Goal: Transaction & Acquisition: Purchase product/service

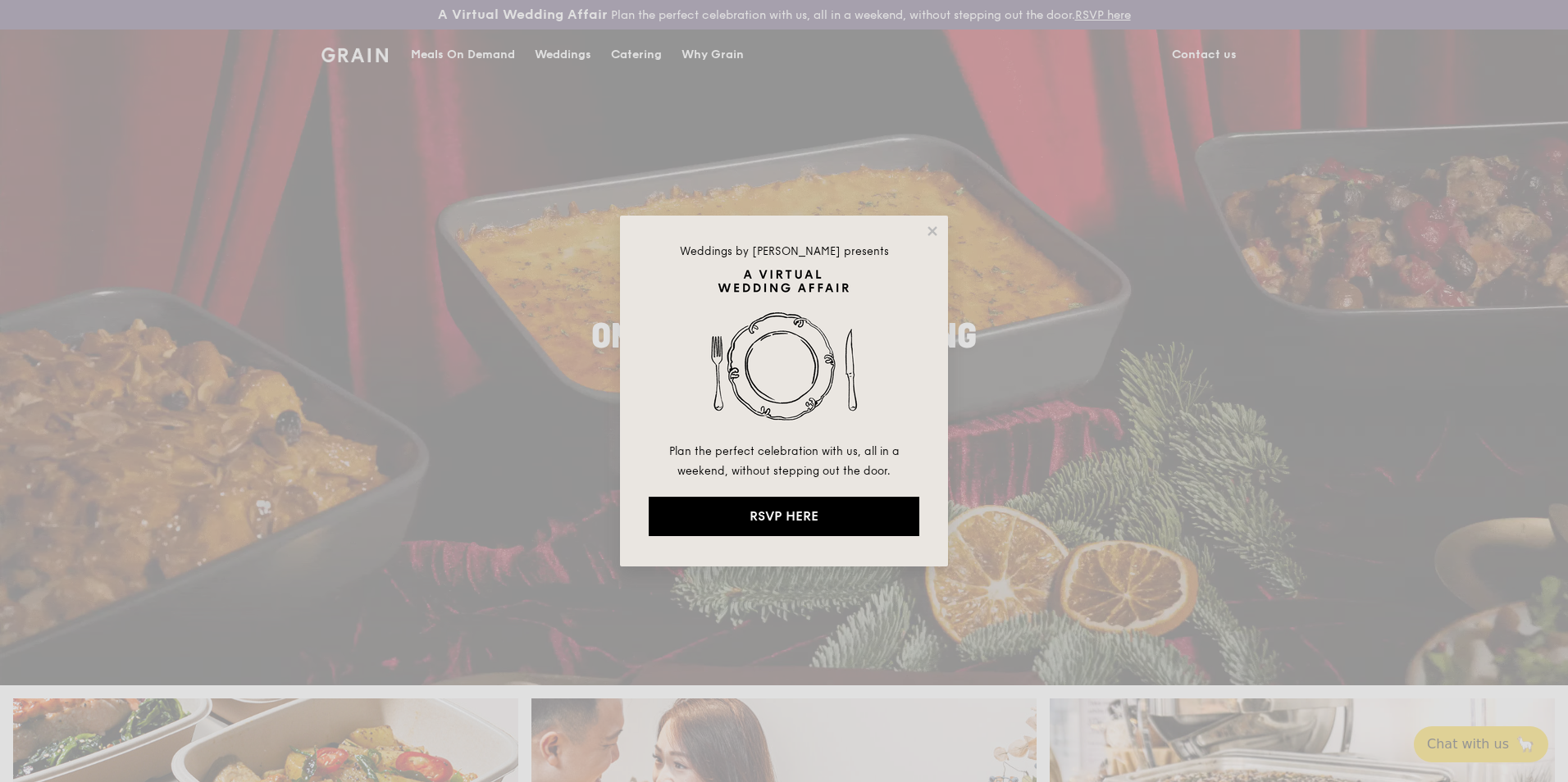
click at [924, 229] on div "Weddings by [PERSON_NAME] presents Plan the perfect celebration with us, all in…" at bounding box center [783, 391] width 328 height 351
click at [939, 228] on icon at bounding box center [932, 231] width 15 height 15
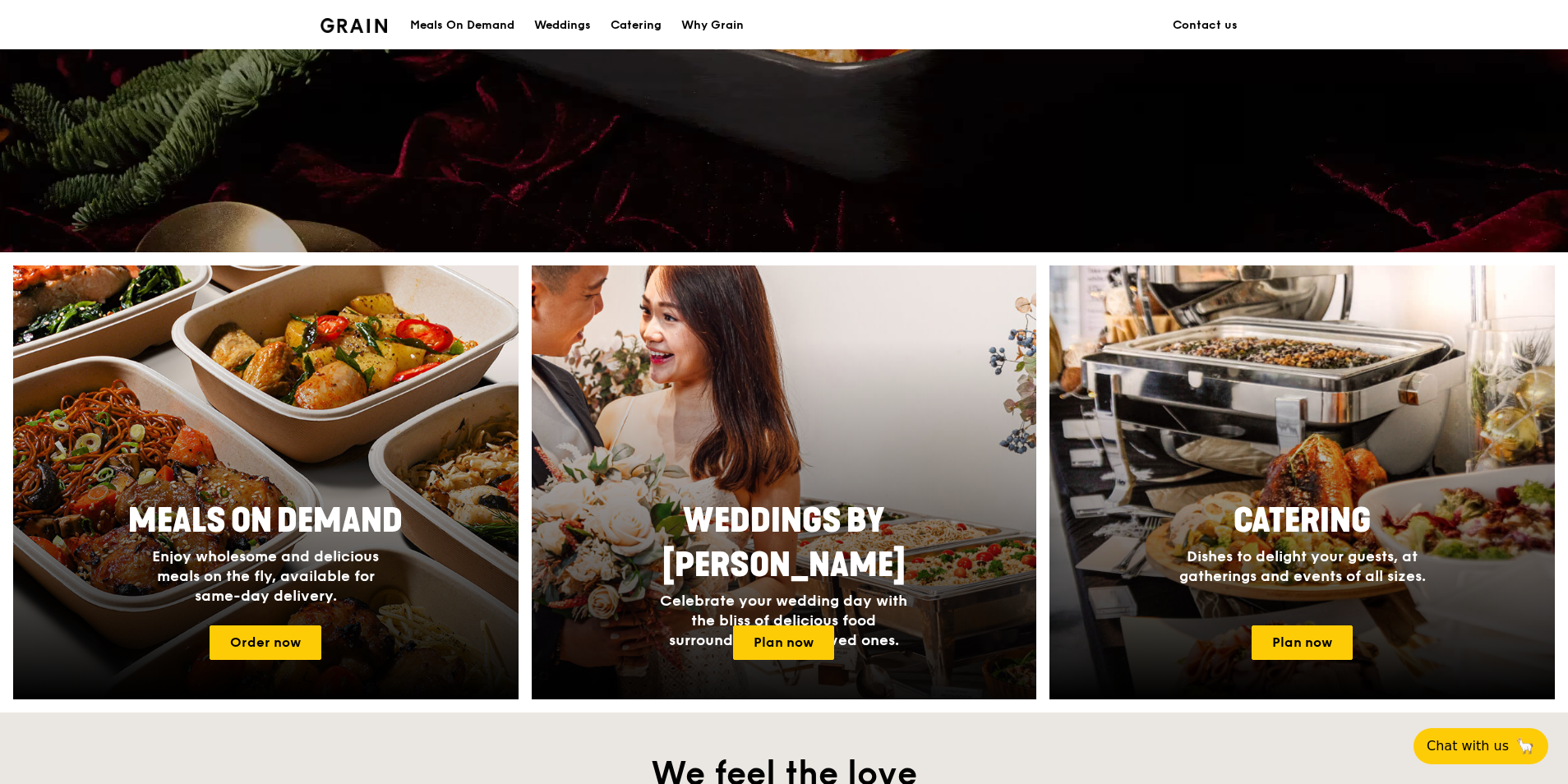
scroll to position [493, 0]
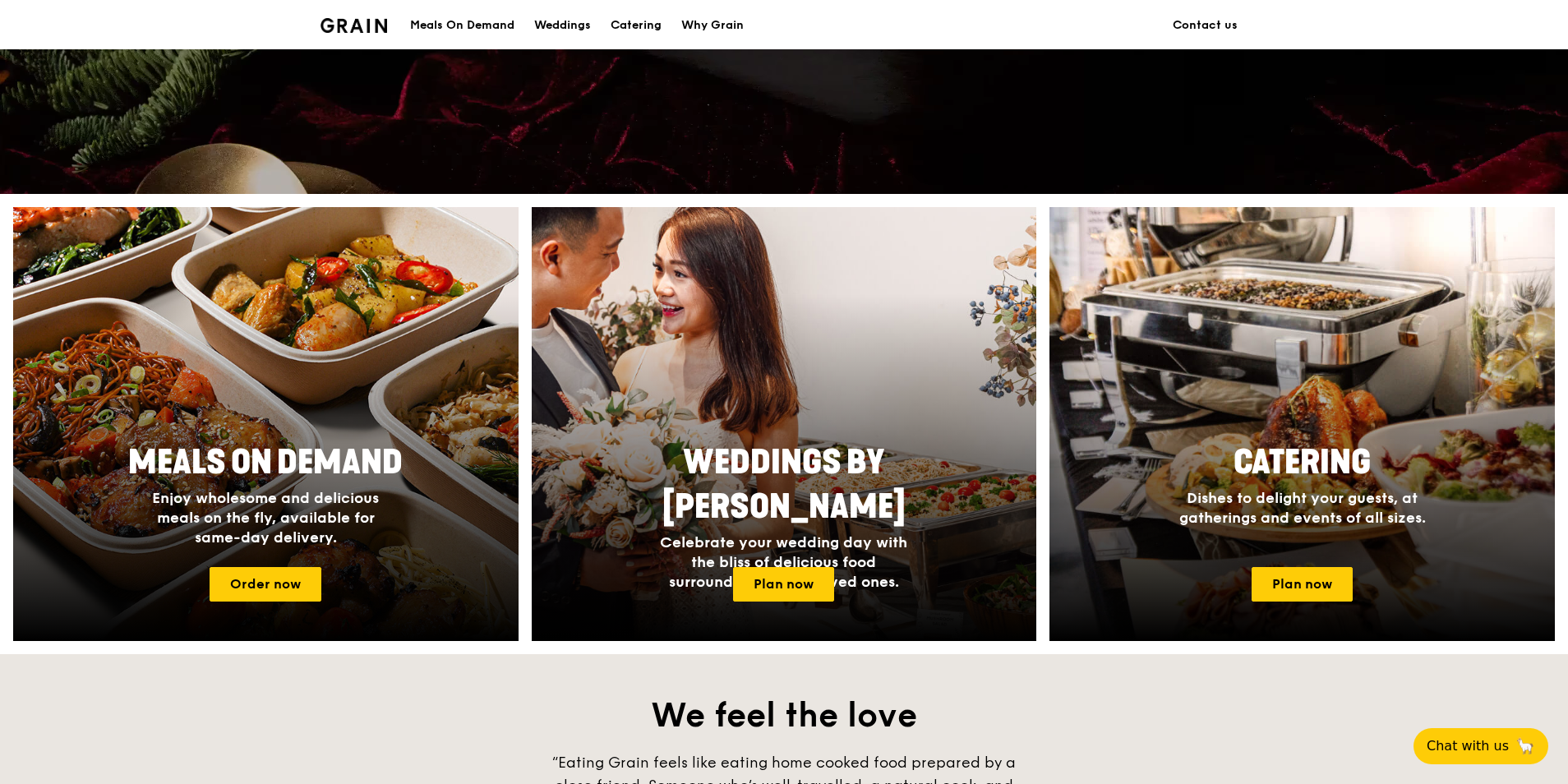
click at [444, 27] on div "Meals On Demand" at bounding box center [462, 26] width 104 height 50
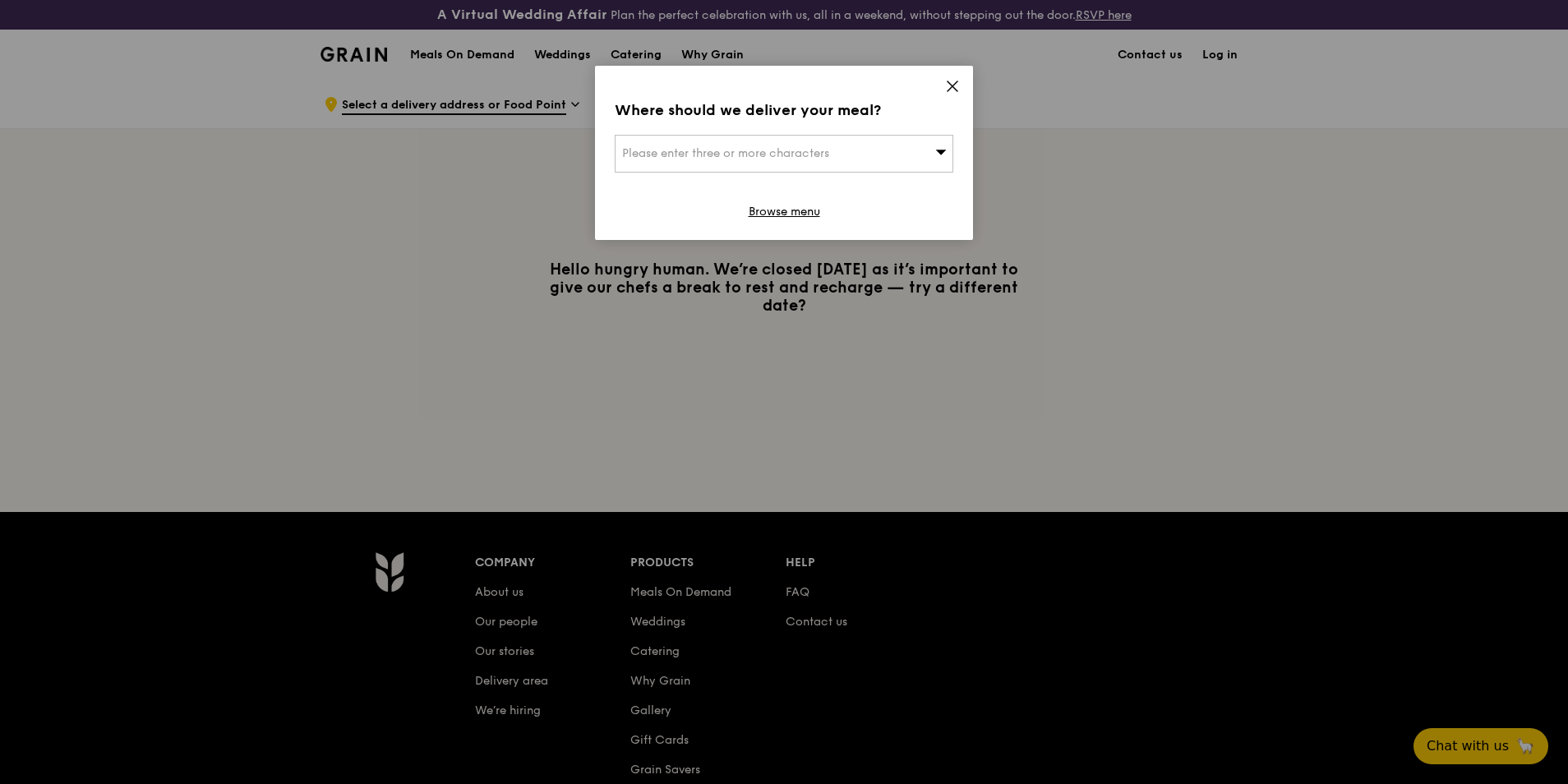
click at [900, 154] on div "Please enter three or more characters" at bounding box center [784, 154] width 339 height 38
click at [943, 99] on div "Where should we deliver your meal?" at bounding box center [784, 110] width 339 height 23
click at [948, 92] on icon at bounding box center [953, 86] width 10 height 10
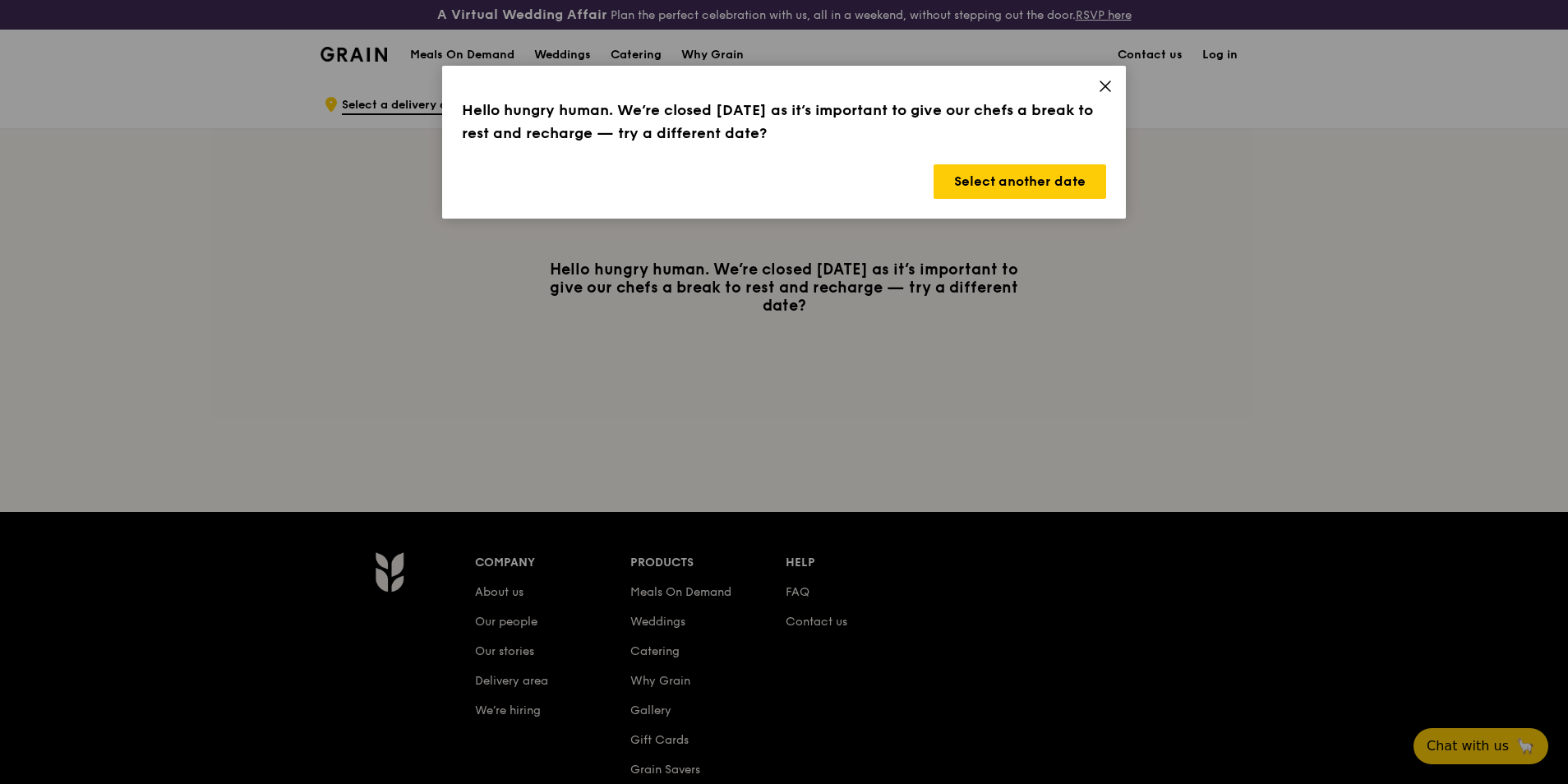
click at [1100, 88] on icon at bounding box center [1105, 87] width 15 height 15
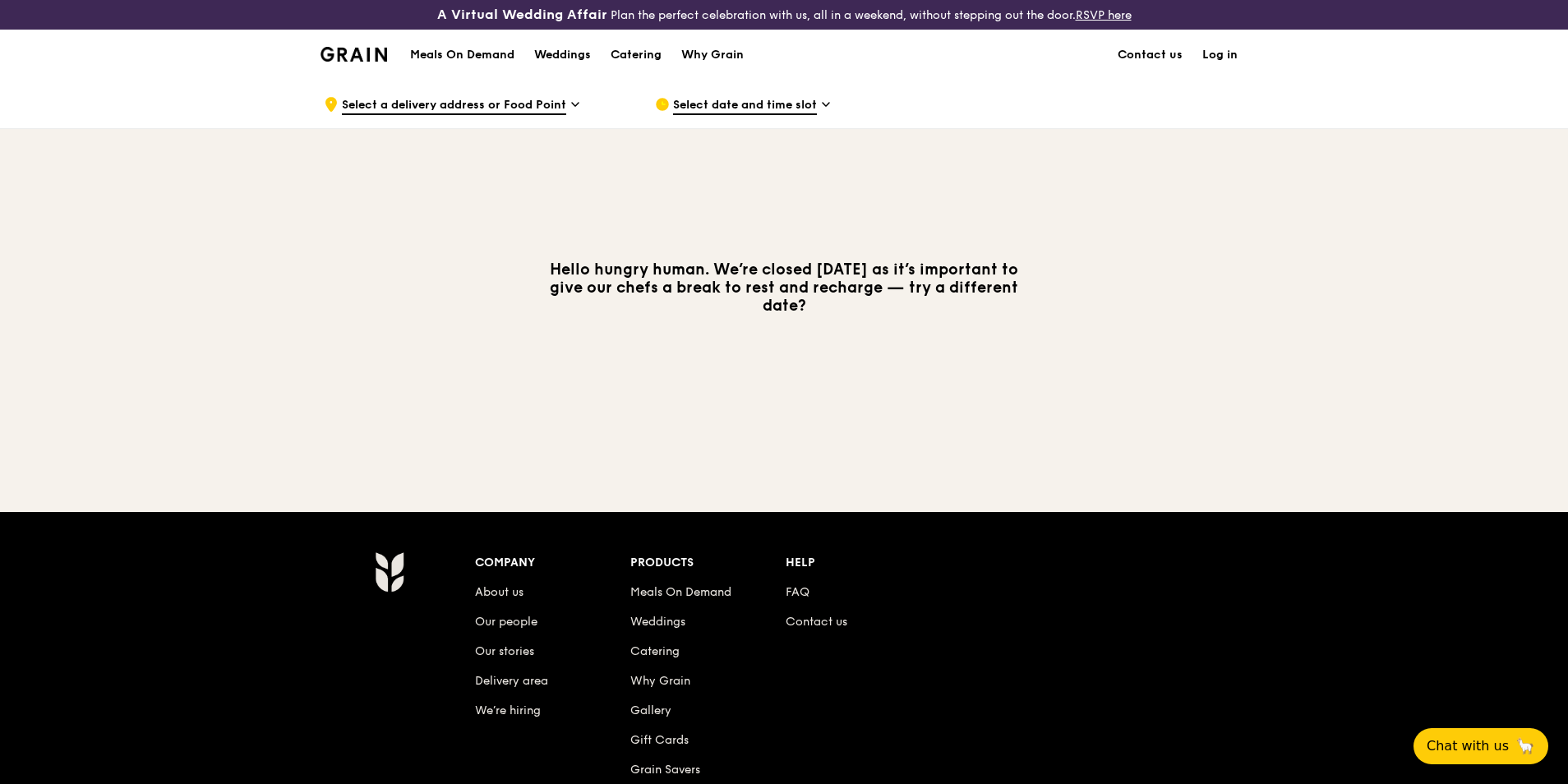
click at [564, 110] on span "Select a delivery address or Food Point" at bounding box center [453, 106] width 224 height 18
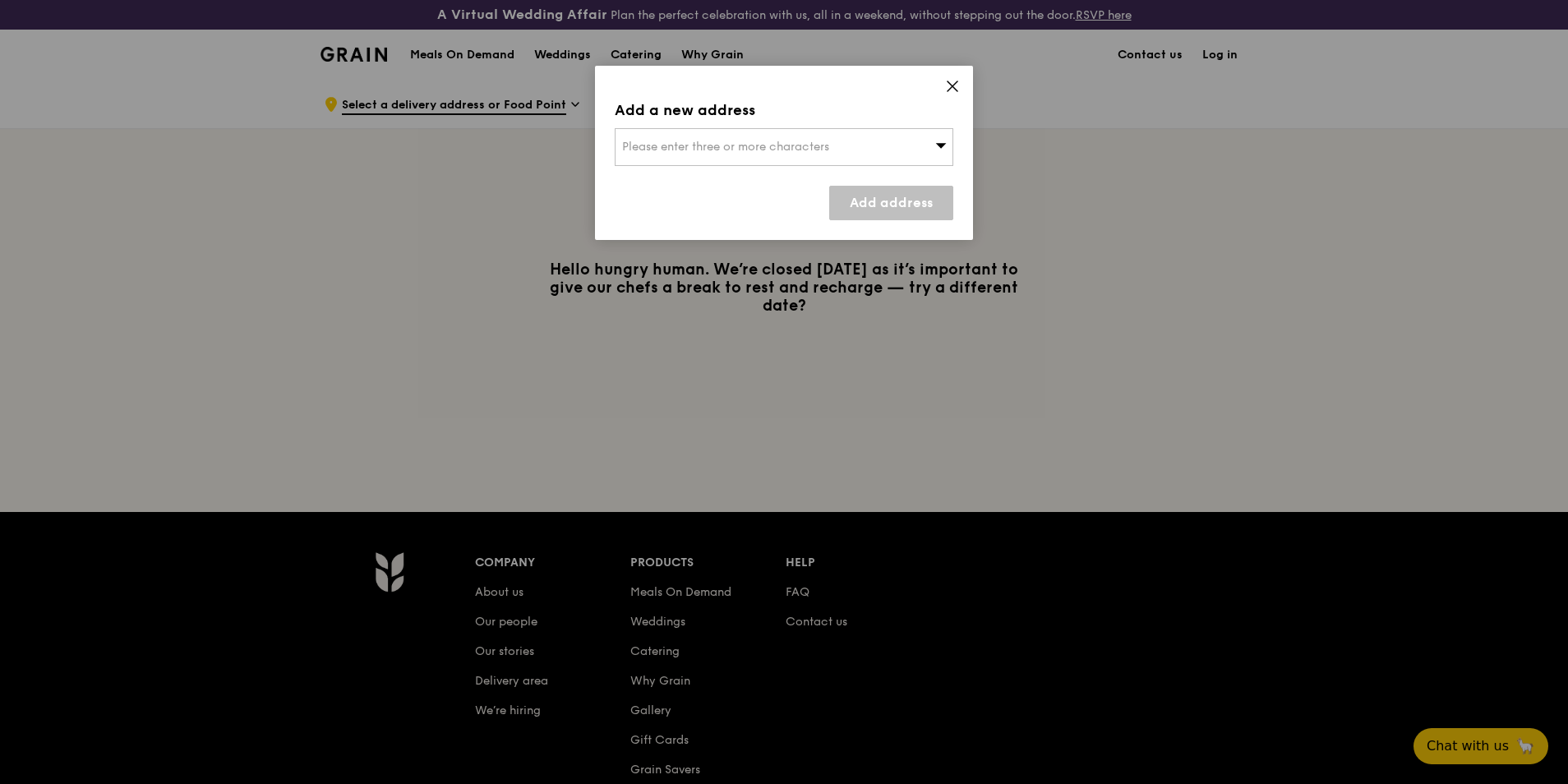
click at [711, 147] on span "Please enter three or more characters" at bounding box center [725, 146] width 207 height 14
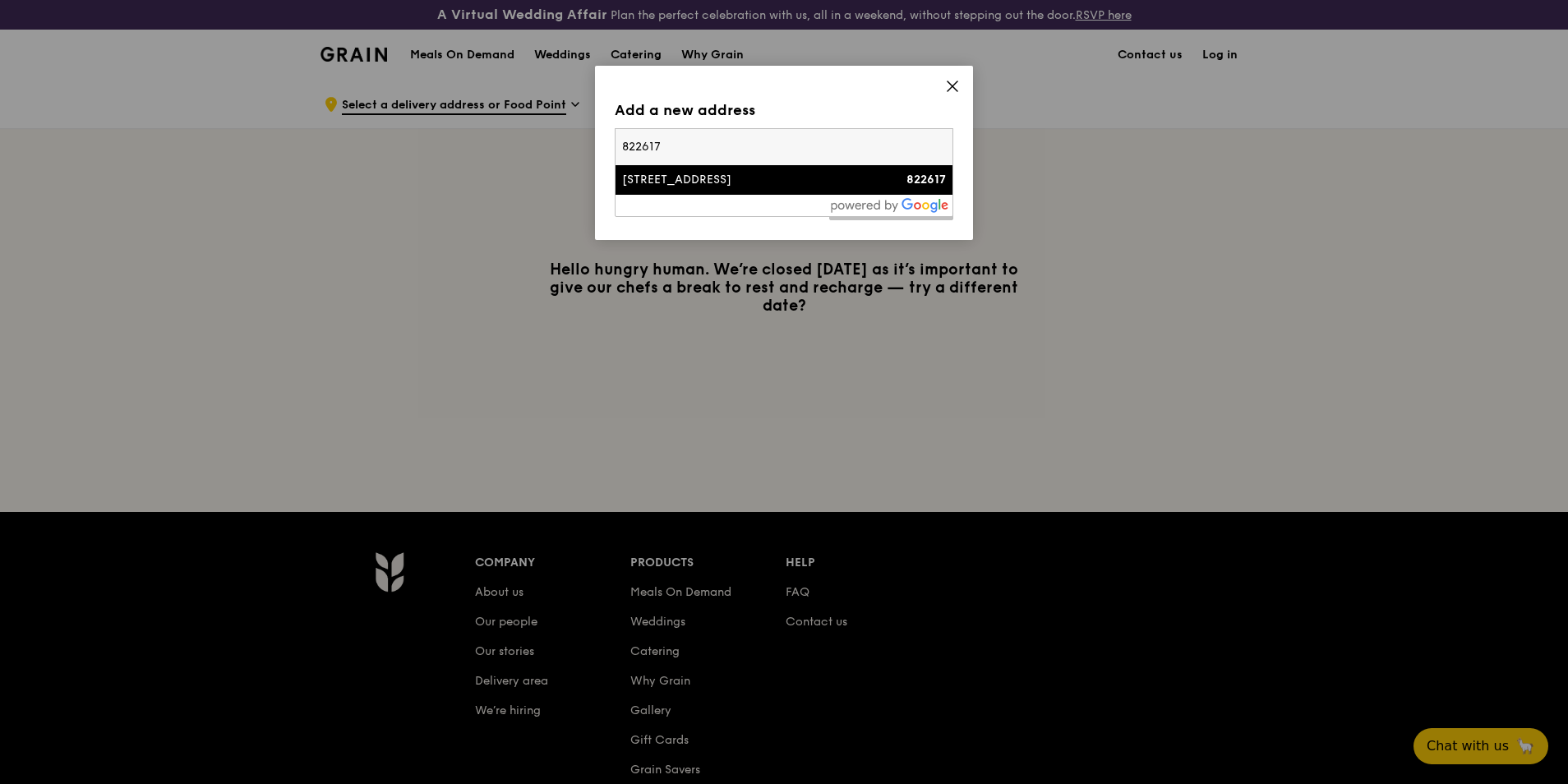
type input "822617"
click at [709, 173] on div "[STREET_ADDRESS]" at bounding box center [743, 179] width 243 height 16
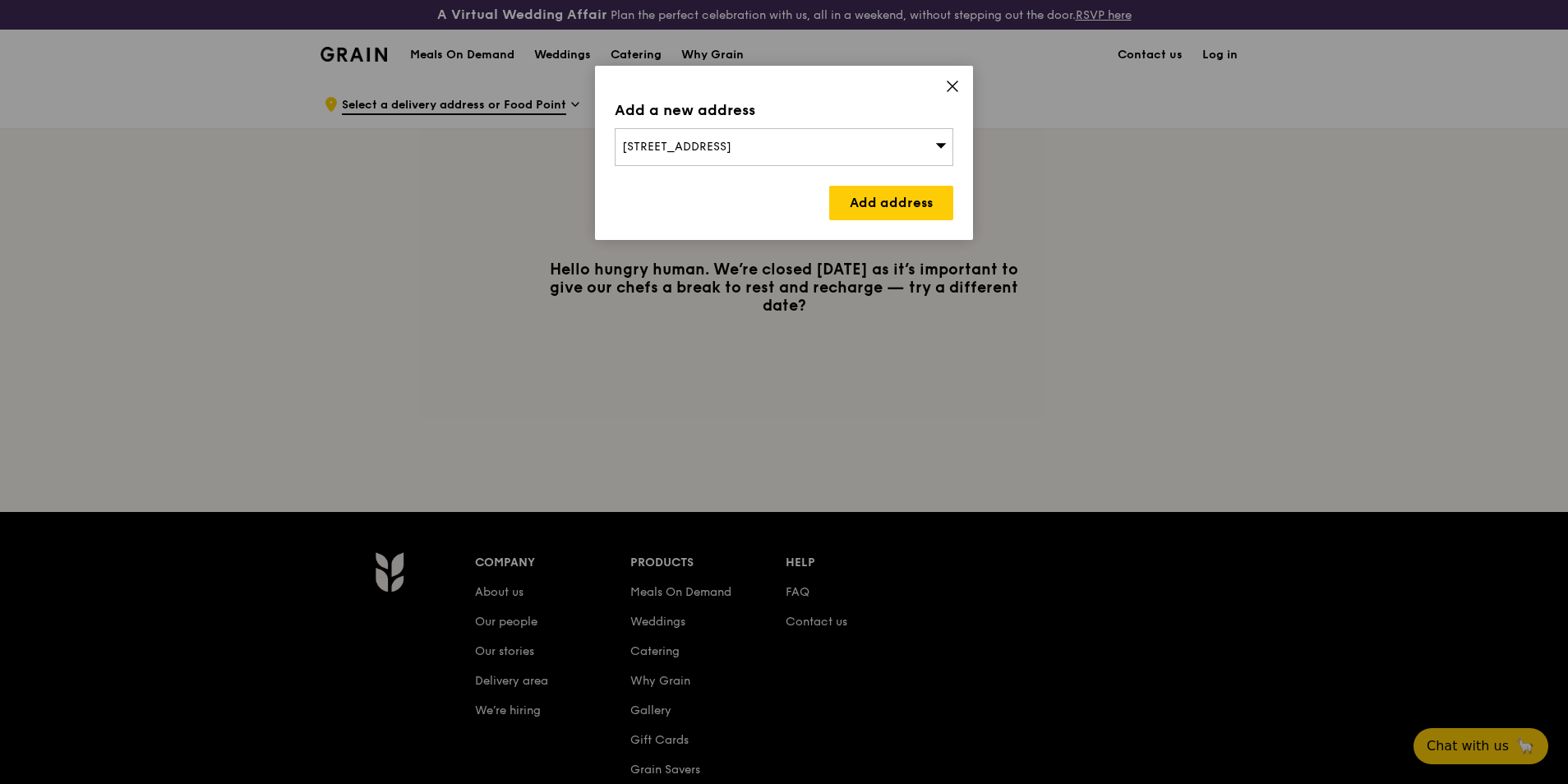
drag, startPoint x: 770, startPoint y: 139, endPoint x: 639, endPoint y: 141, distance: 131.0
click at [639, 141] on div "[STREET_ADDRESS]" at bounding box center [784, 147] width 339 height 38
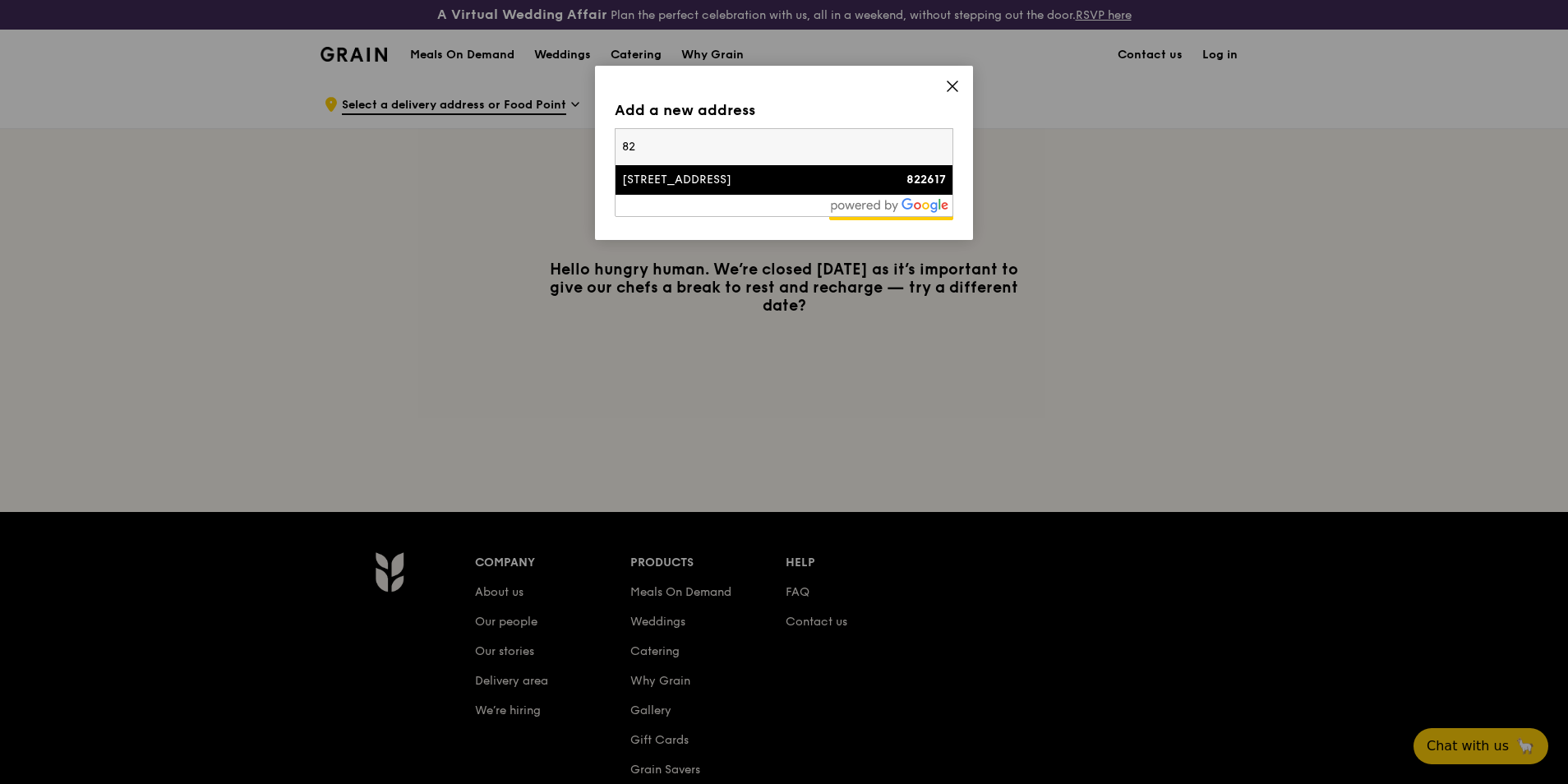
type input "8"
type input "629351"
click at [899, 176] on div "629351" at bounding box center [905, 179] width 81 height 16
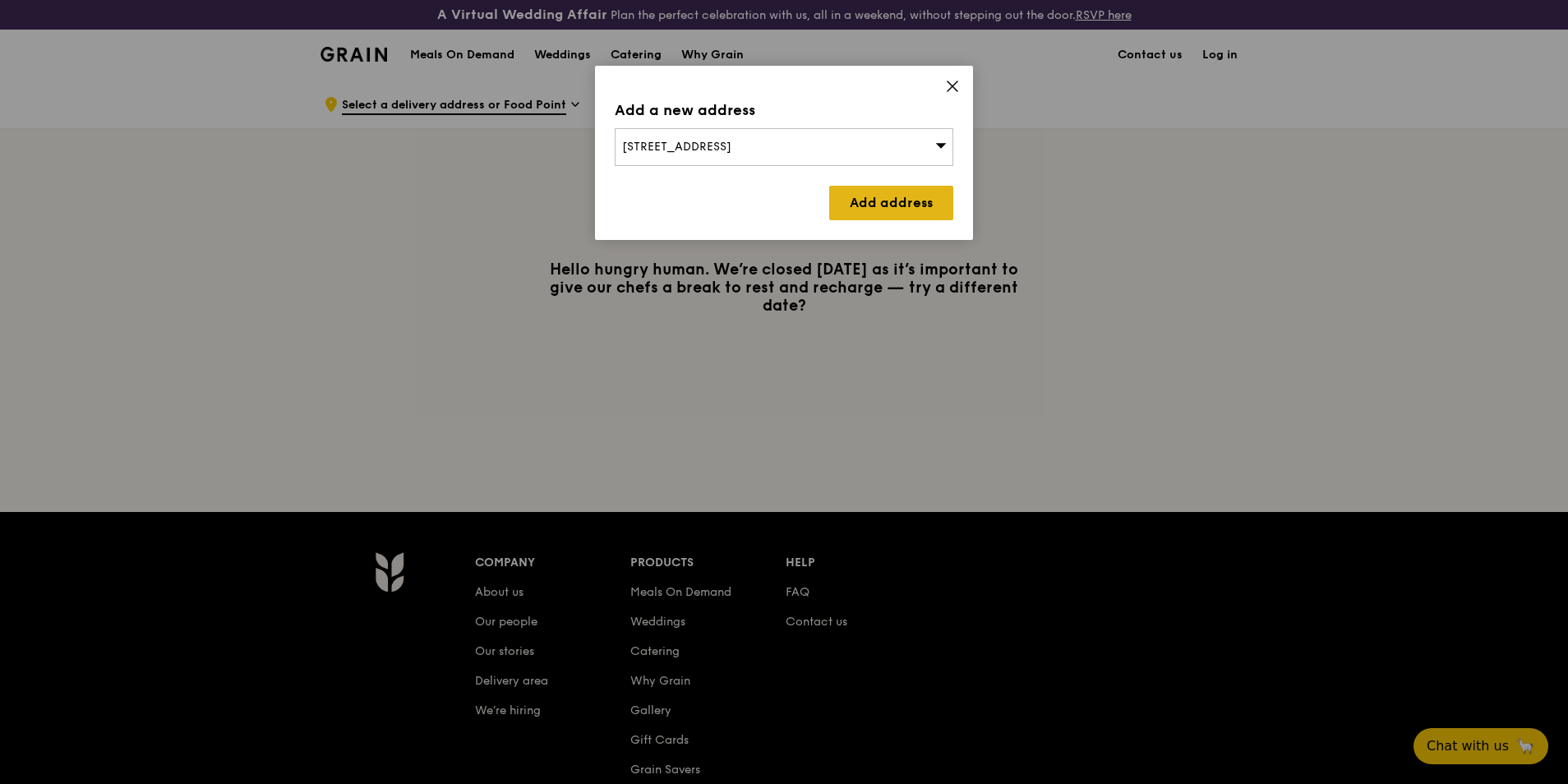
click at [913, 210] on link "Add address" at bounding box center [891, 203] width 124 height 34
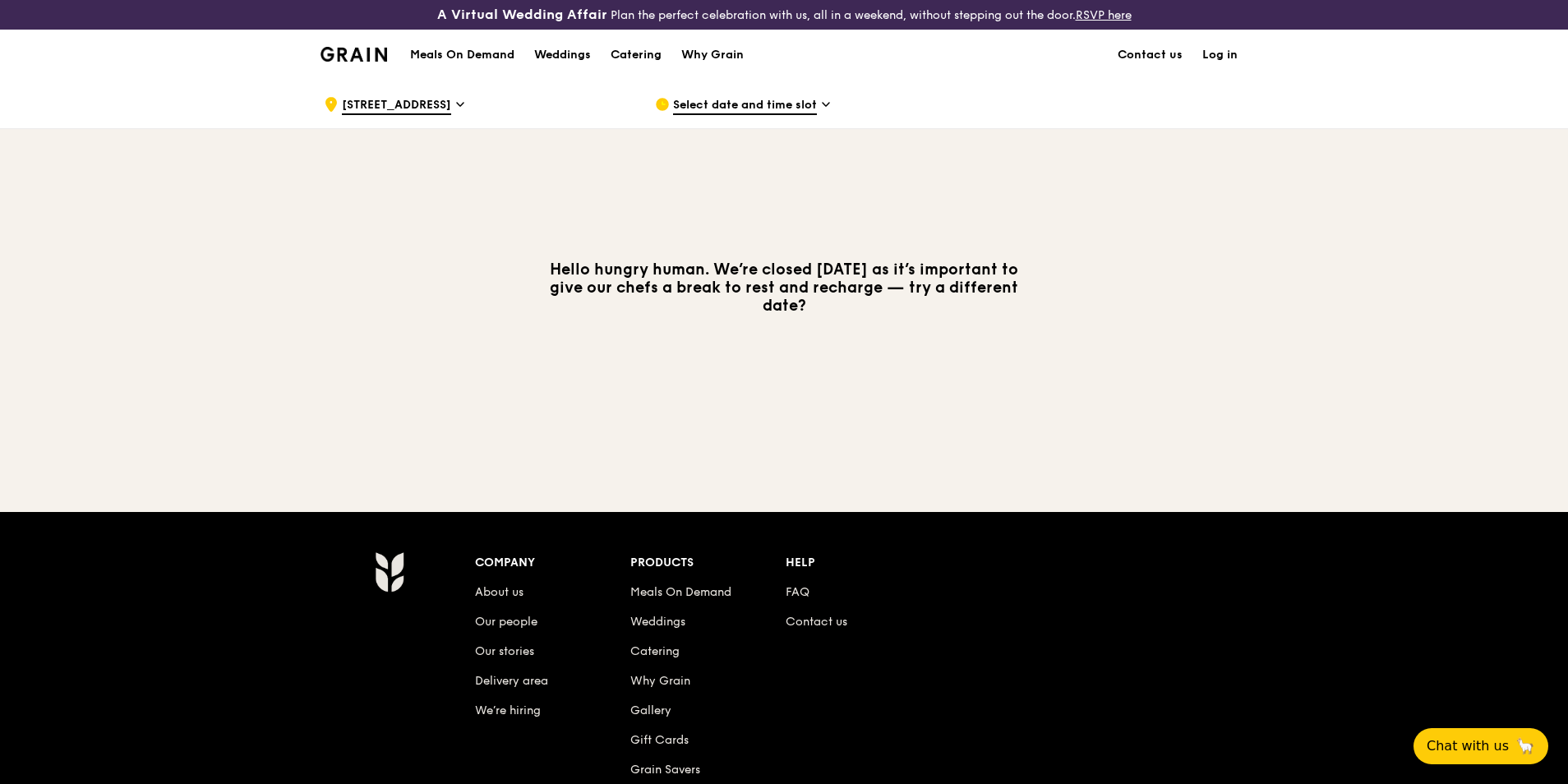
click at [775, 104] on span "Select date and time slot" at bounding box center [745, 106] width 144 height 18
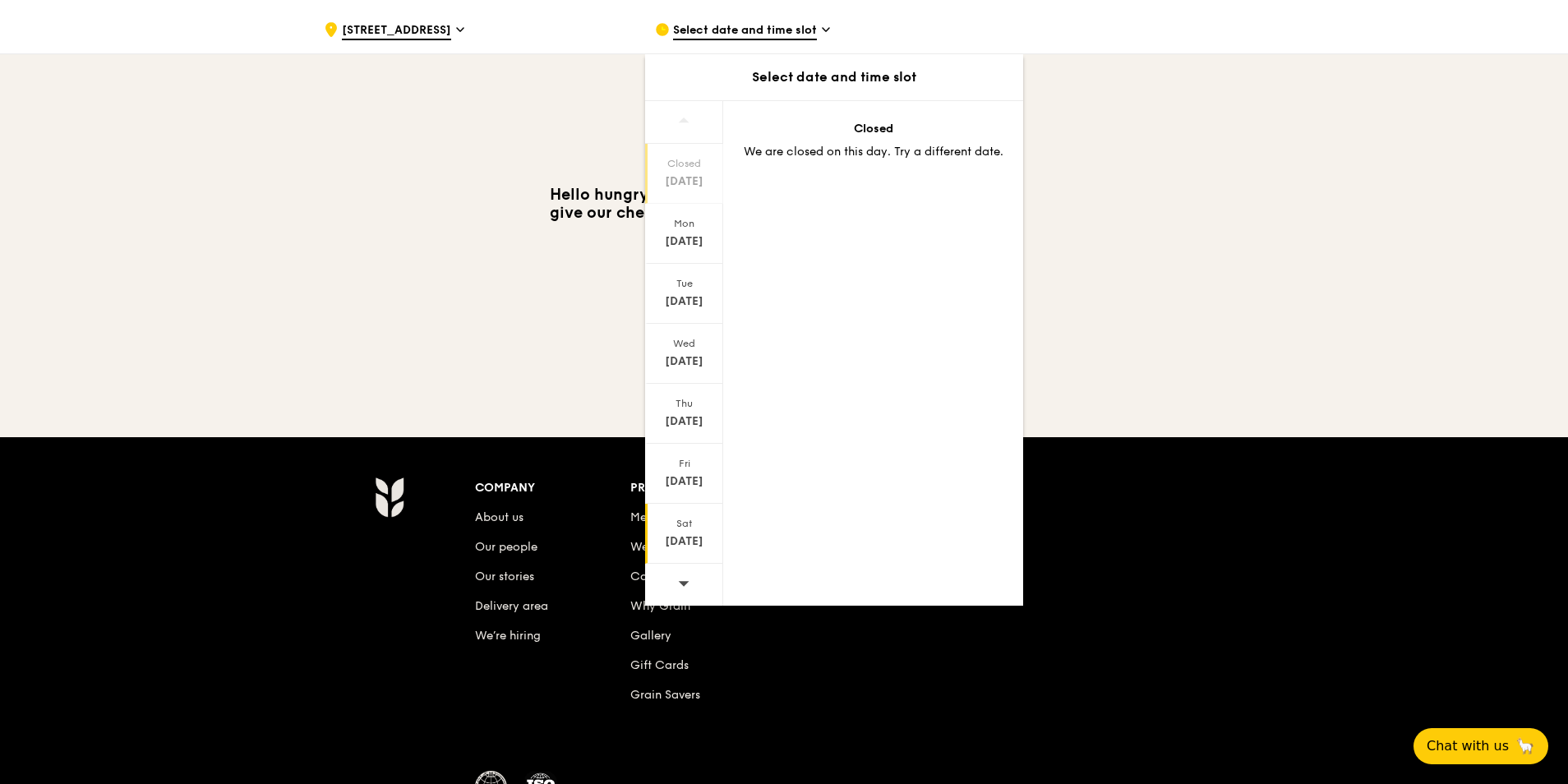
scroll to position [214, 0]
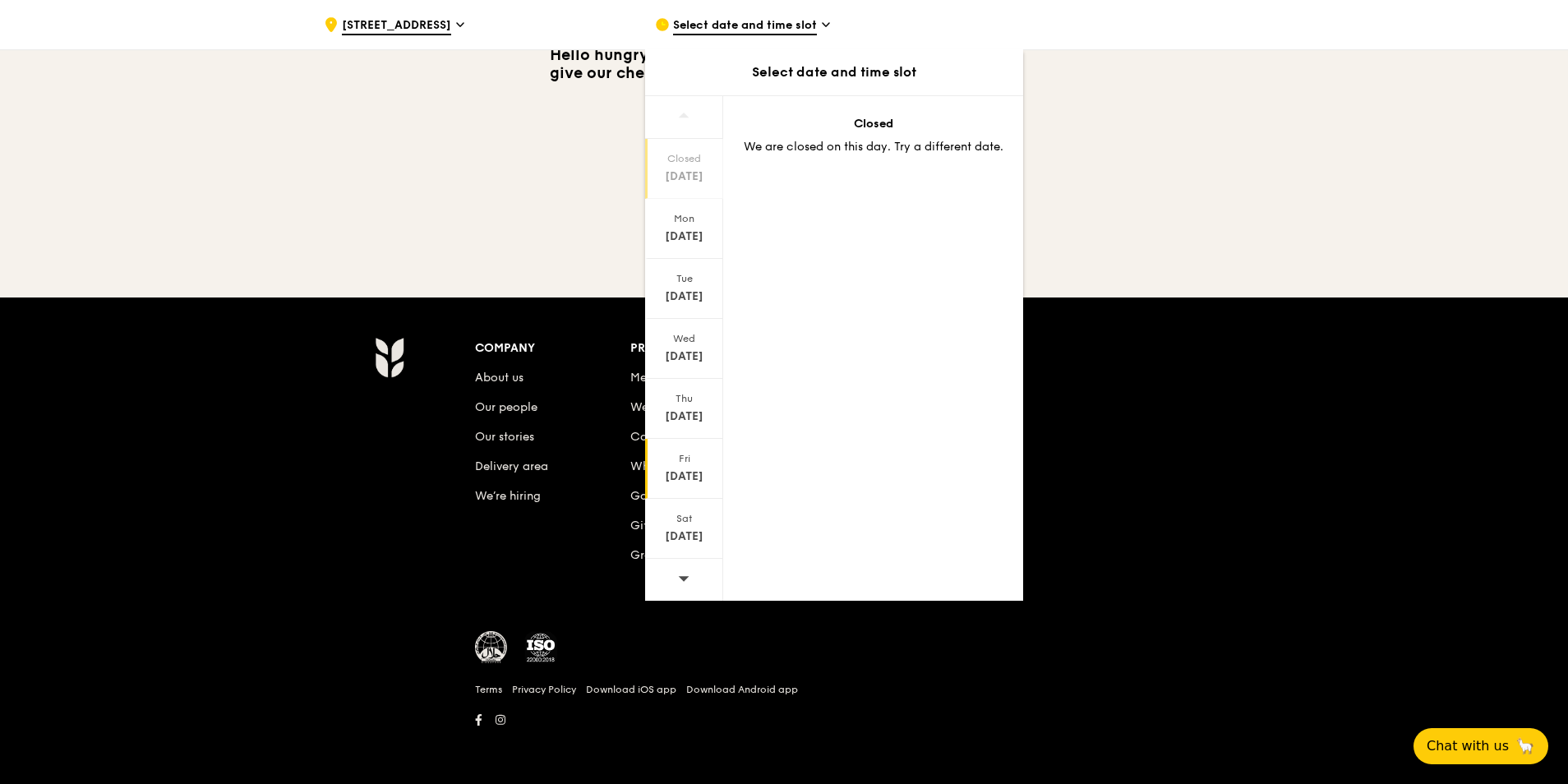
click at [687, 473] on div "[DATE]" at bounding box center [684, 476] width 73 height 16
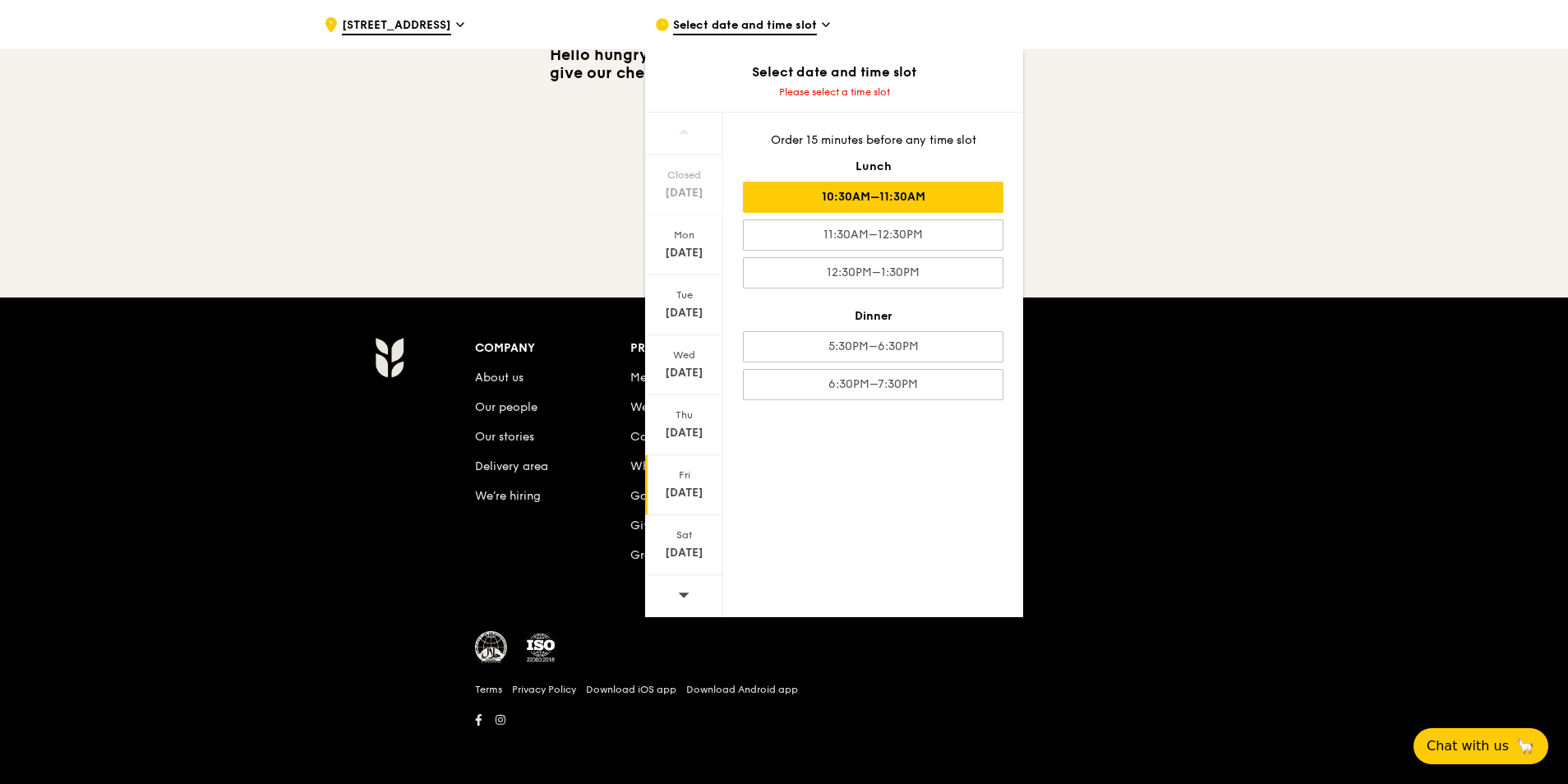
click at [920, 193] on div "10:30AM–11:30AM" at bounding box center [873, 196] width 260 height 31
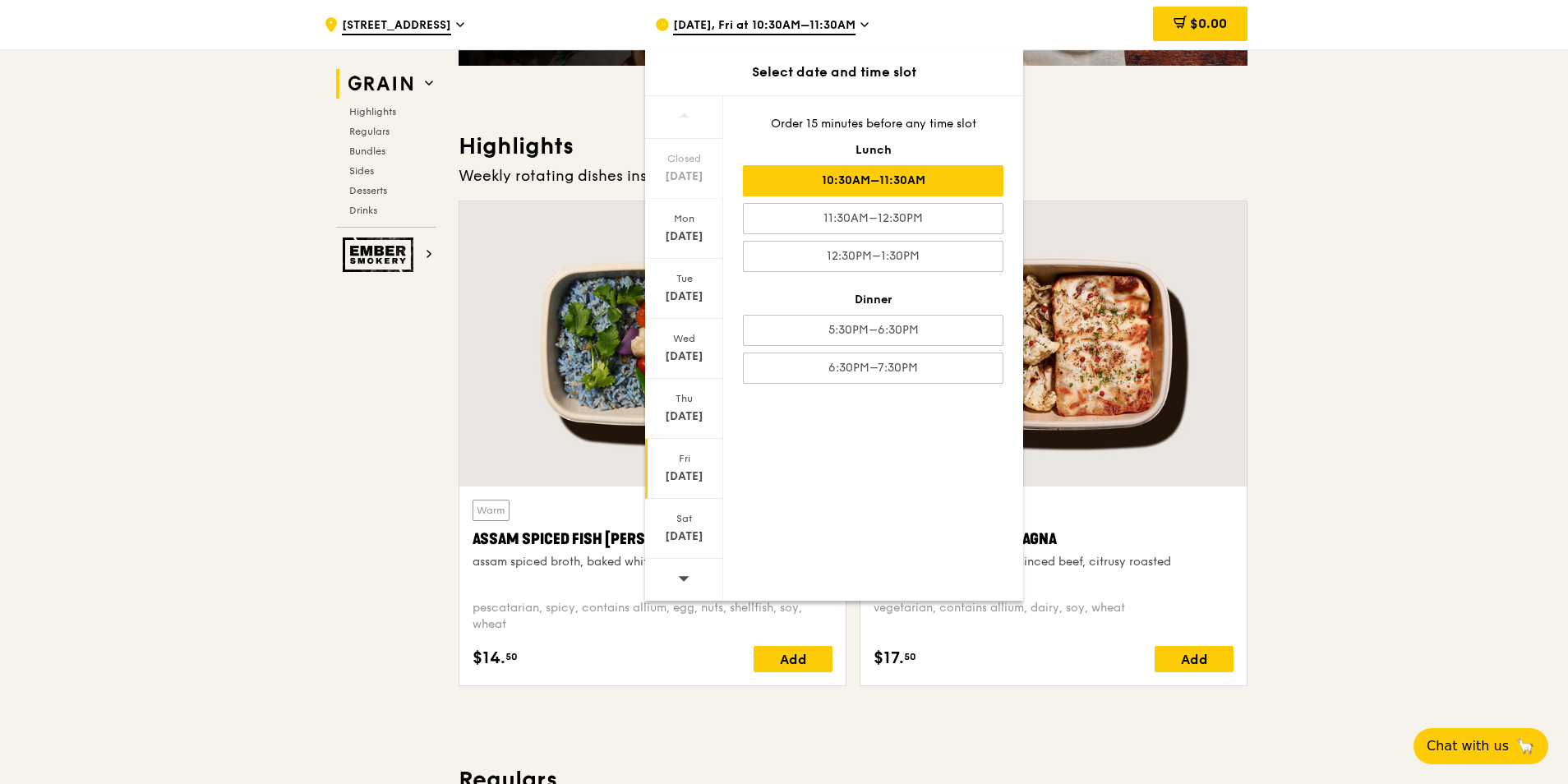
scroll to position [461, 0]
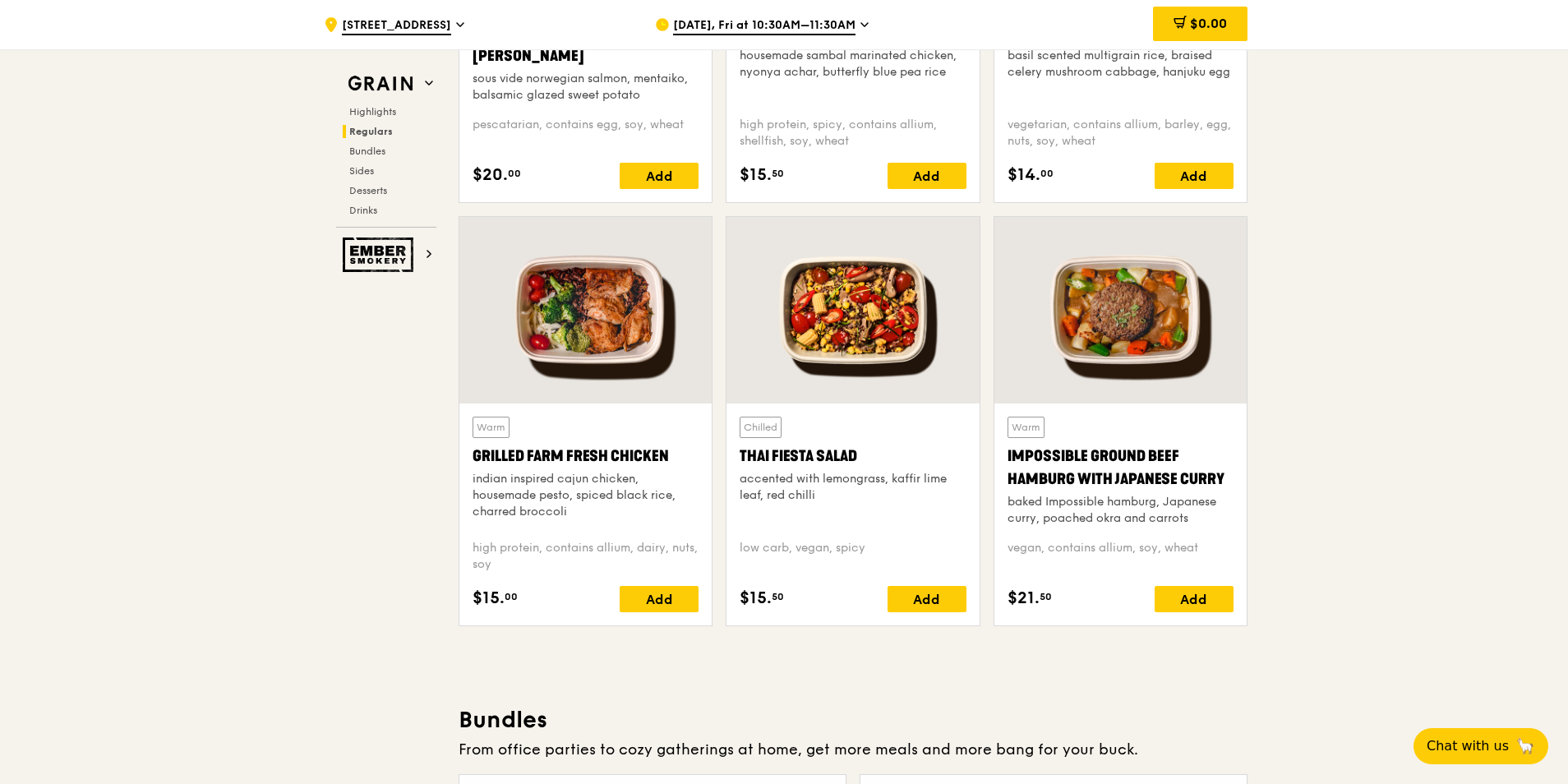
scroll to position [1775, 0]
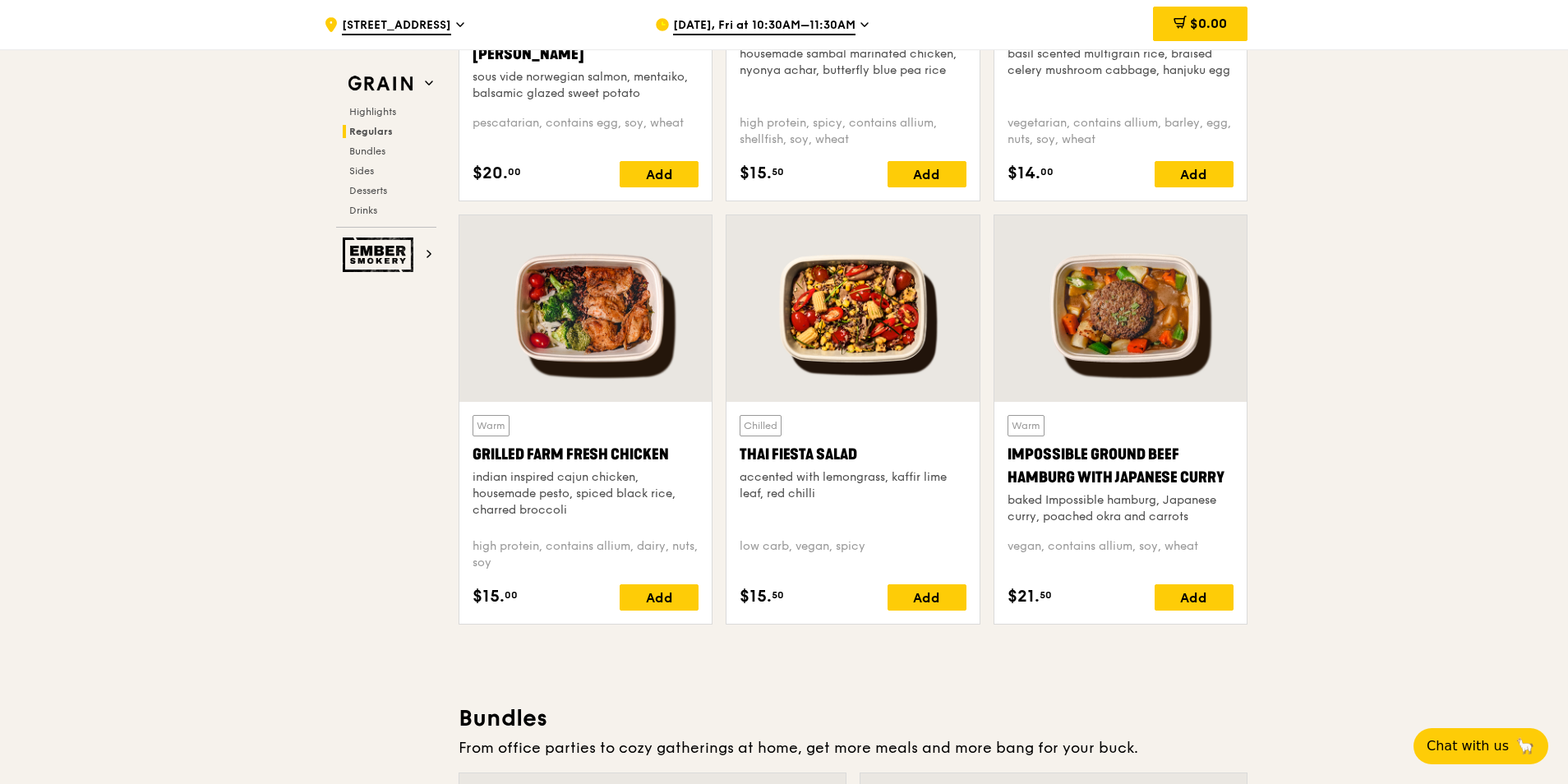
click at [646, 329] on div at bounding box center [586, 309] width 253 height 187
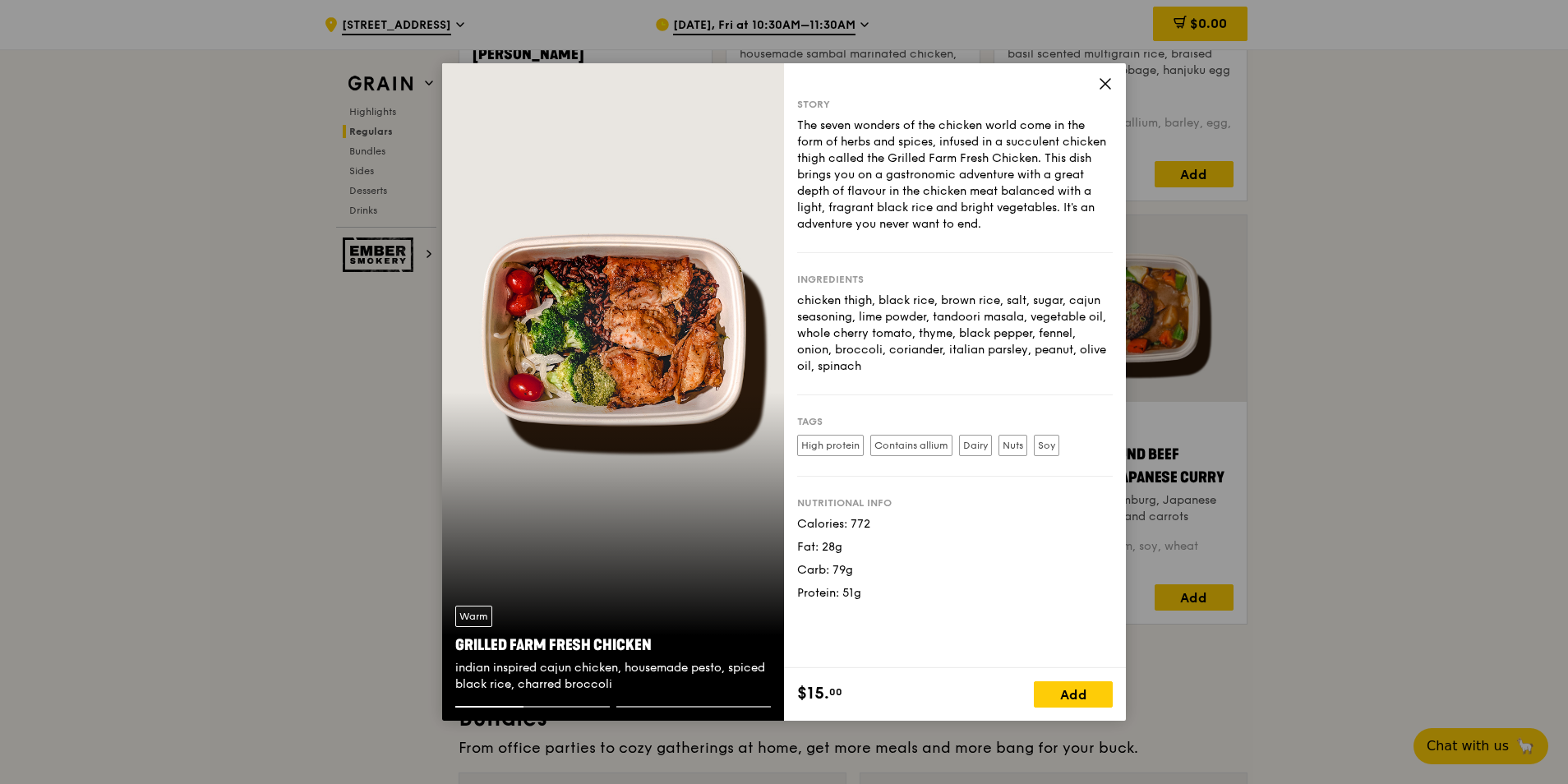
click at [1105, 72] on div "Story The seven wonders of the chicken world come in the form of herbs and spic…" at bounding box center [955, 365] width 341 height 605
click at [1104, 86] on icon at bounding box center [1105, 84] width 10 height 10
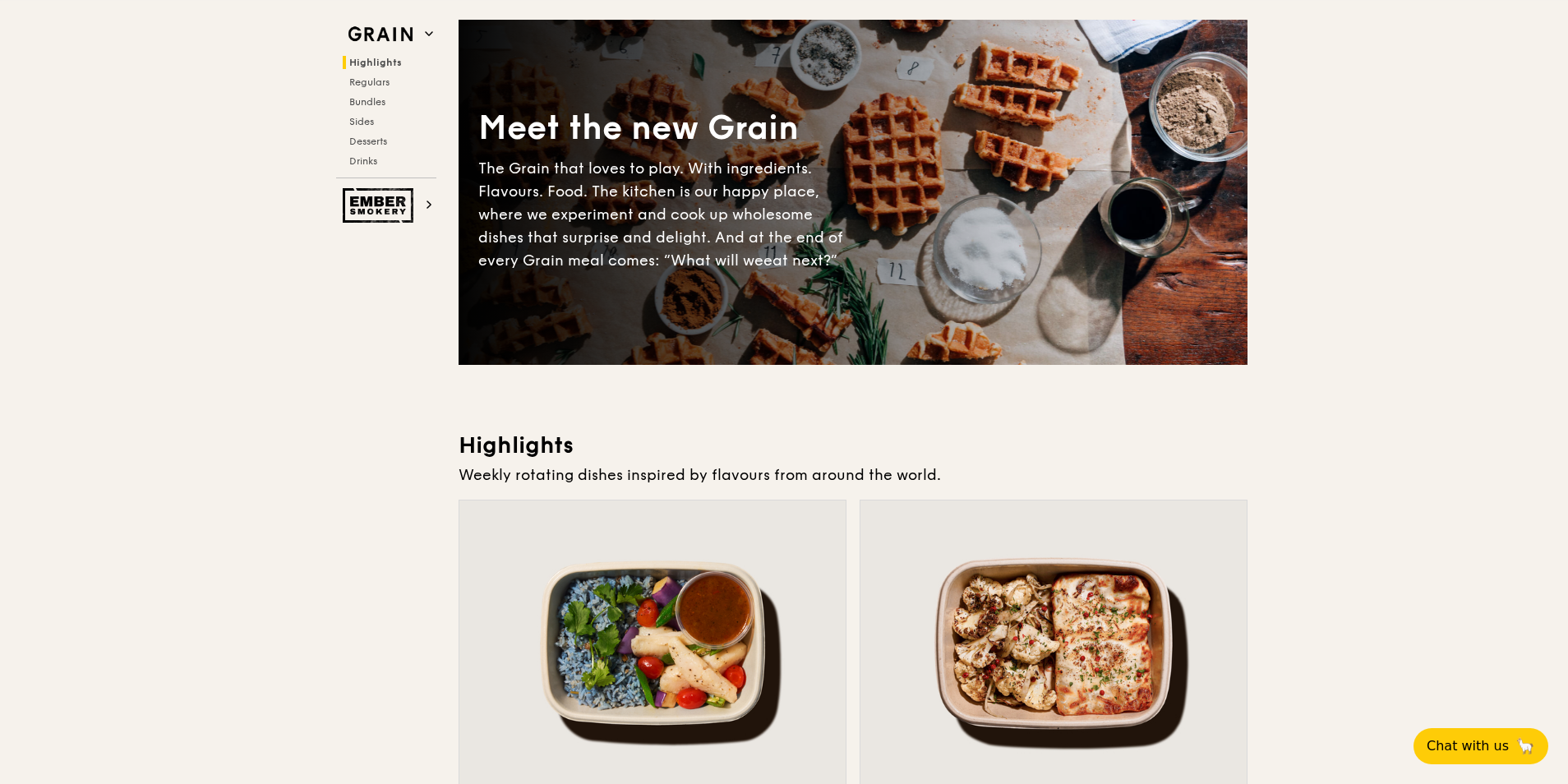
scroll to position [0, 0]
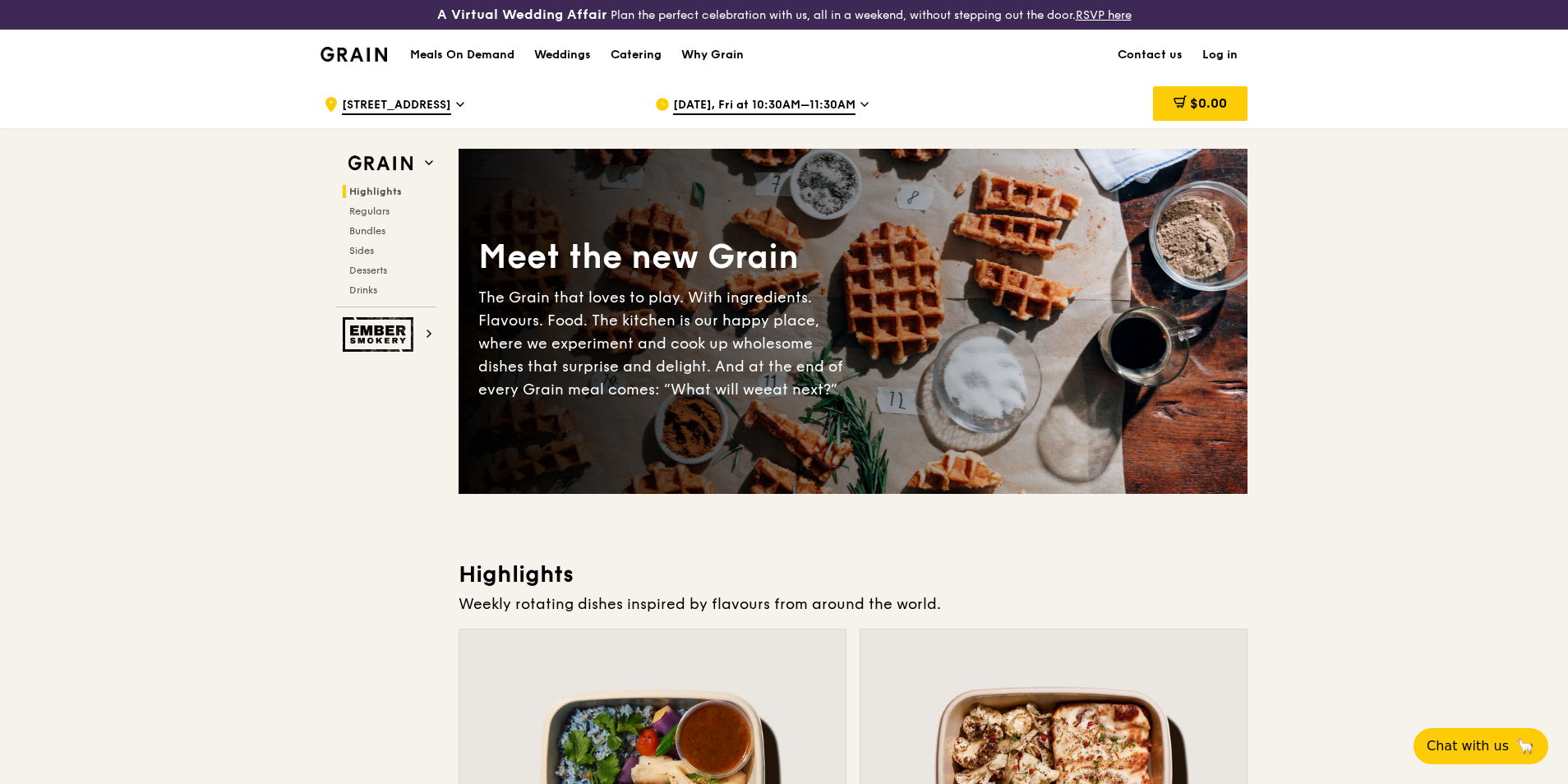
click at [705, 56] on div "Why Grain" at bounding box center [712, 55] width 62 height 50
